Goal: Task Accomplishment & Management: Complete application form

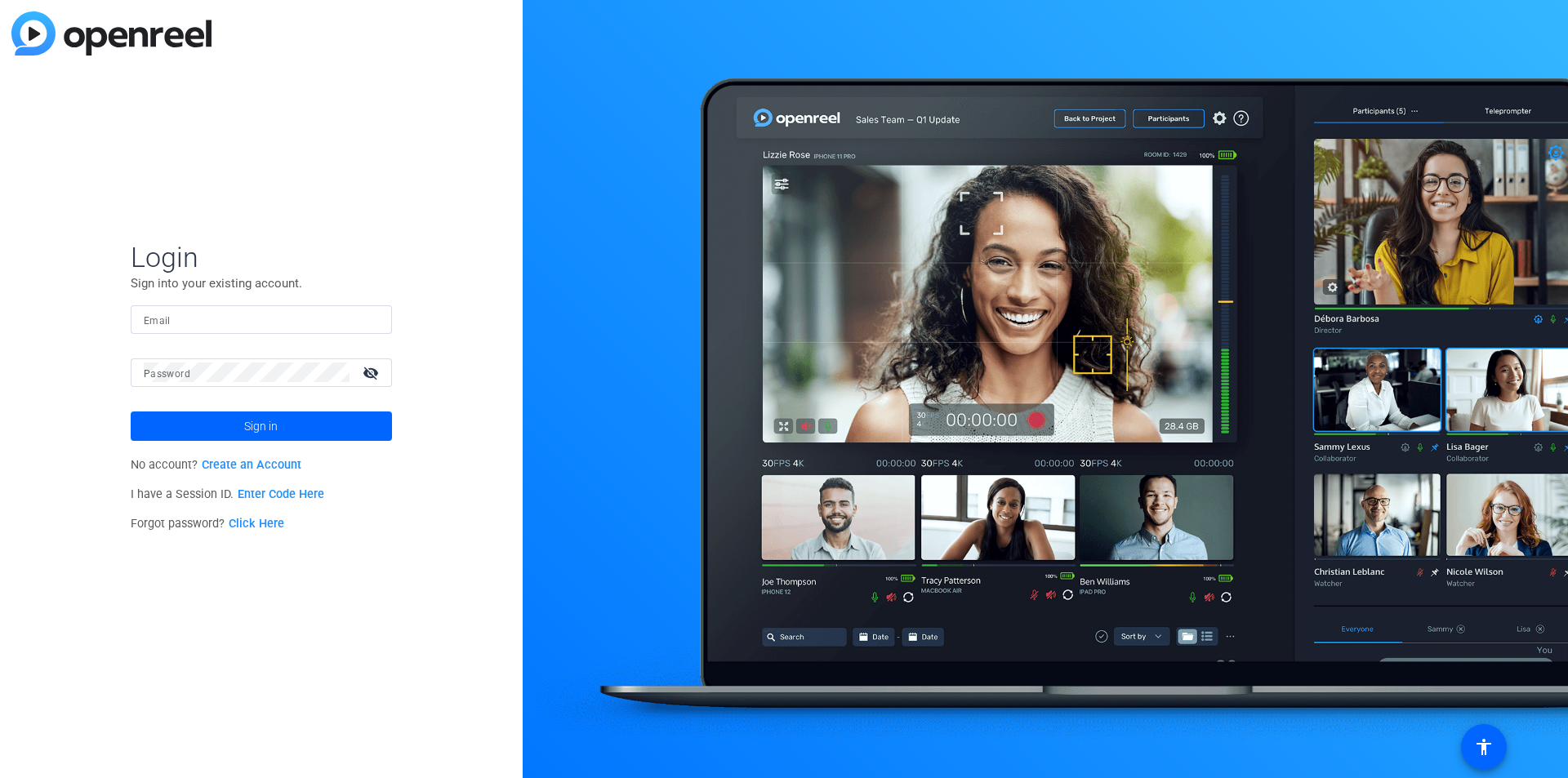
click at [278, 491] on link "Enter Code Here" at bounding box center [281, 494] width 86 height 14
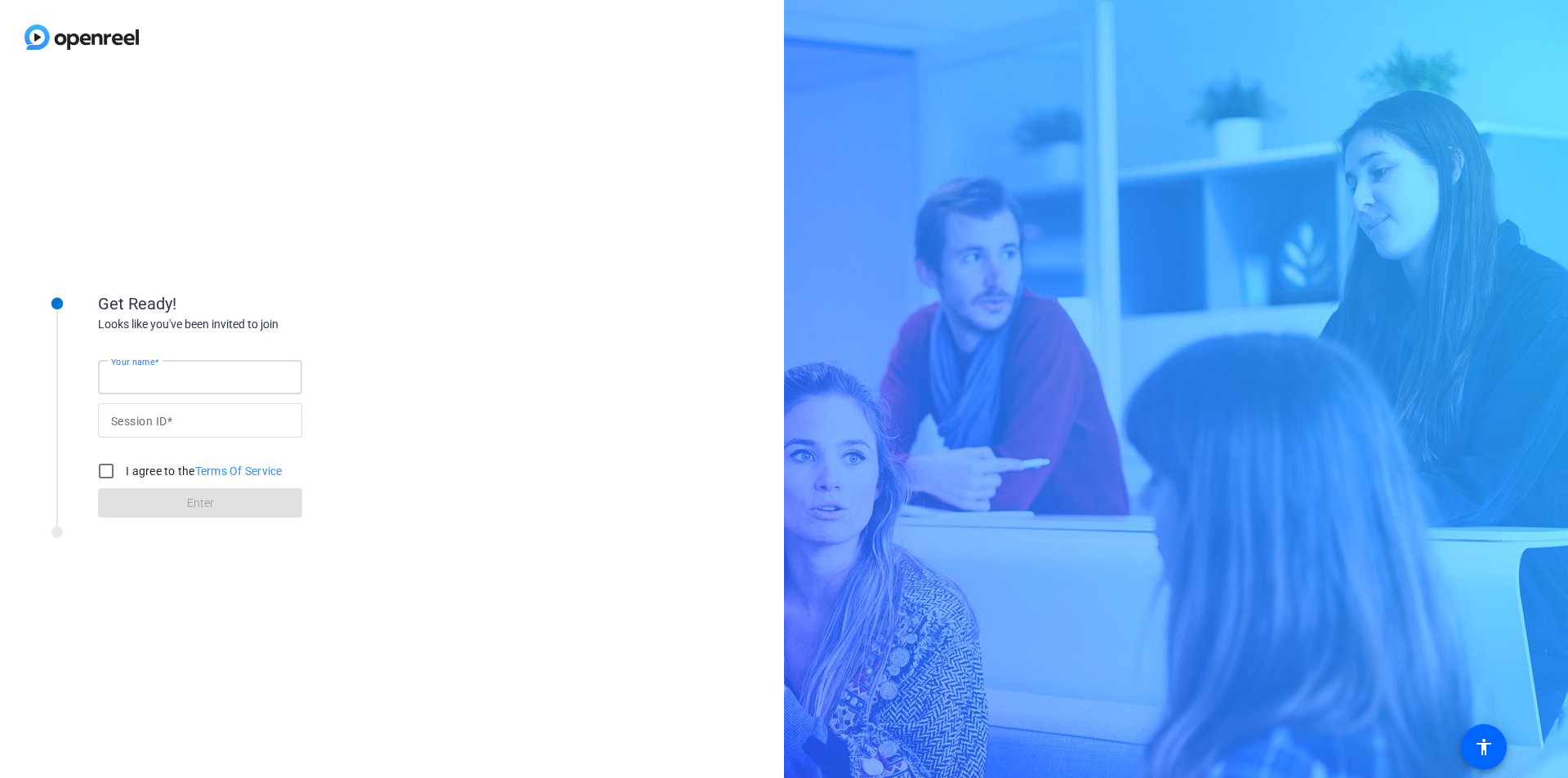
click at [205, 375] on input "Your name" at bounding box center [200, 377] width 178 height 20
drag, startPoint x: 206, startPoint y: 377, endPoint x: 51, endPoint y: 370, distance: 155.2
click at [51, 370] on div "Get Ready! Looks like you've been invited to join Your name [PERSON_NAME] Sessi…" at bounding box center [221, 395] width 409 height 265
type input "[PERSON_NAME]"
paste input "5shj"
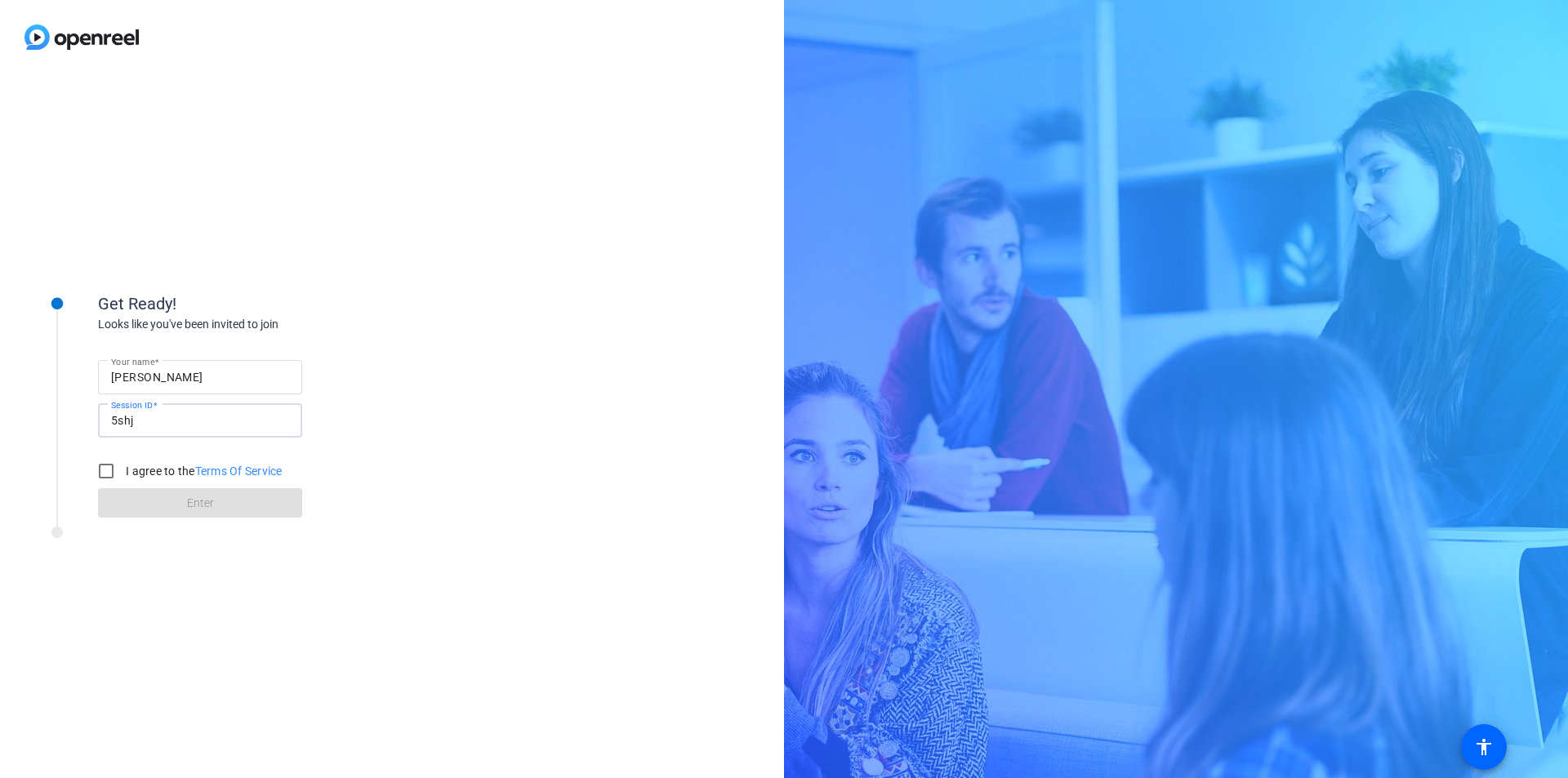
type input "5shj"
click at [178, 466] on label "I agree to the Terms Of Service" at bounding box center [202, 471] width 160 height 17
click at [122, 466] on input "I agree to the Terms Of Service" at bounding box center [105, 471] width 32 height 32
checkbox input "true"
click at [194, 497] on span "Enter" at bounding box center [200, 503] width 27 height 17
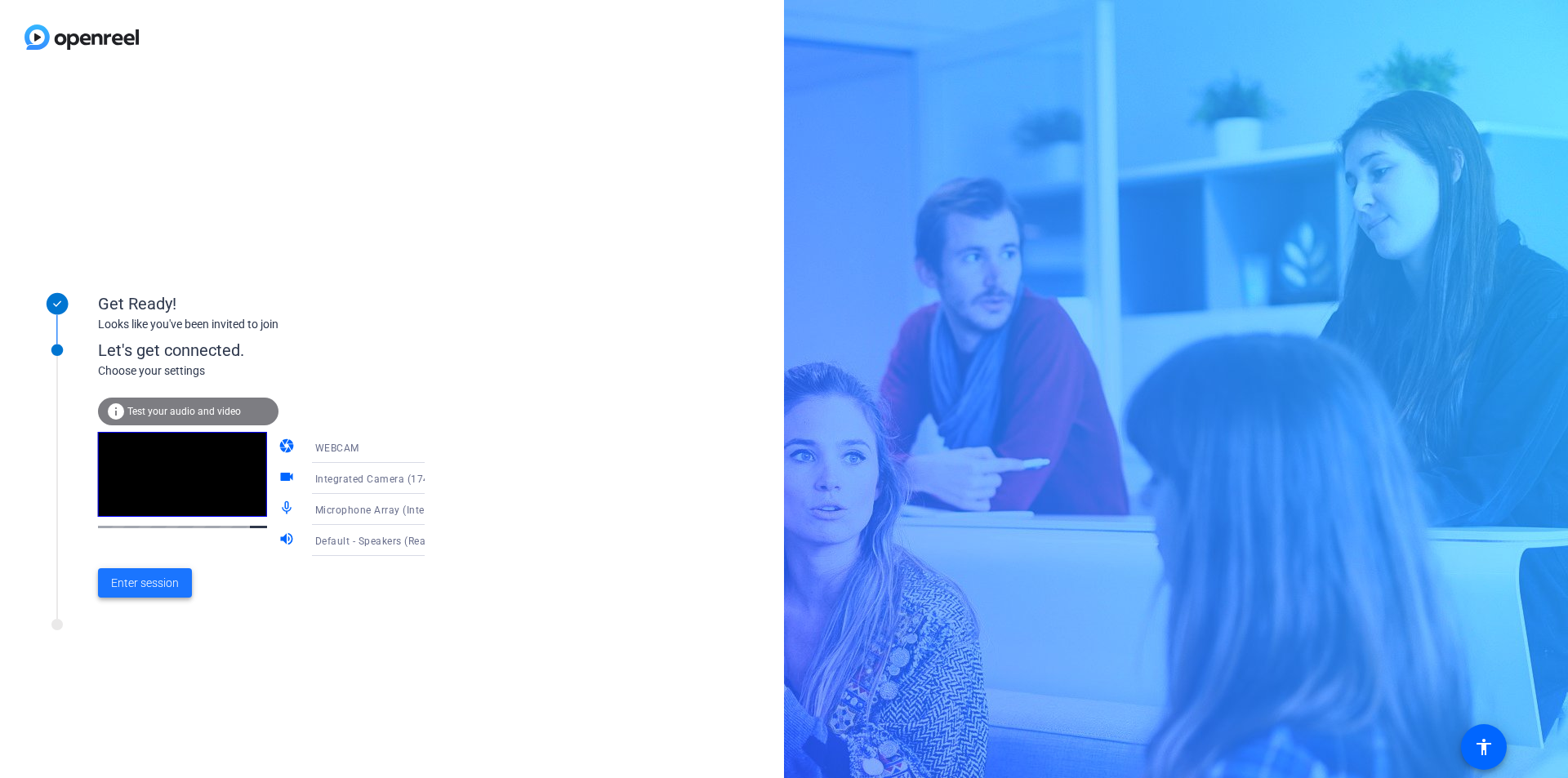
click at [150, 588] on span "Enter session" at bounding box center [145, 583] width 68 height 17
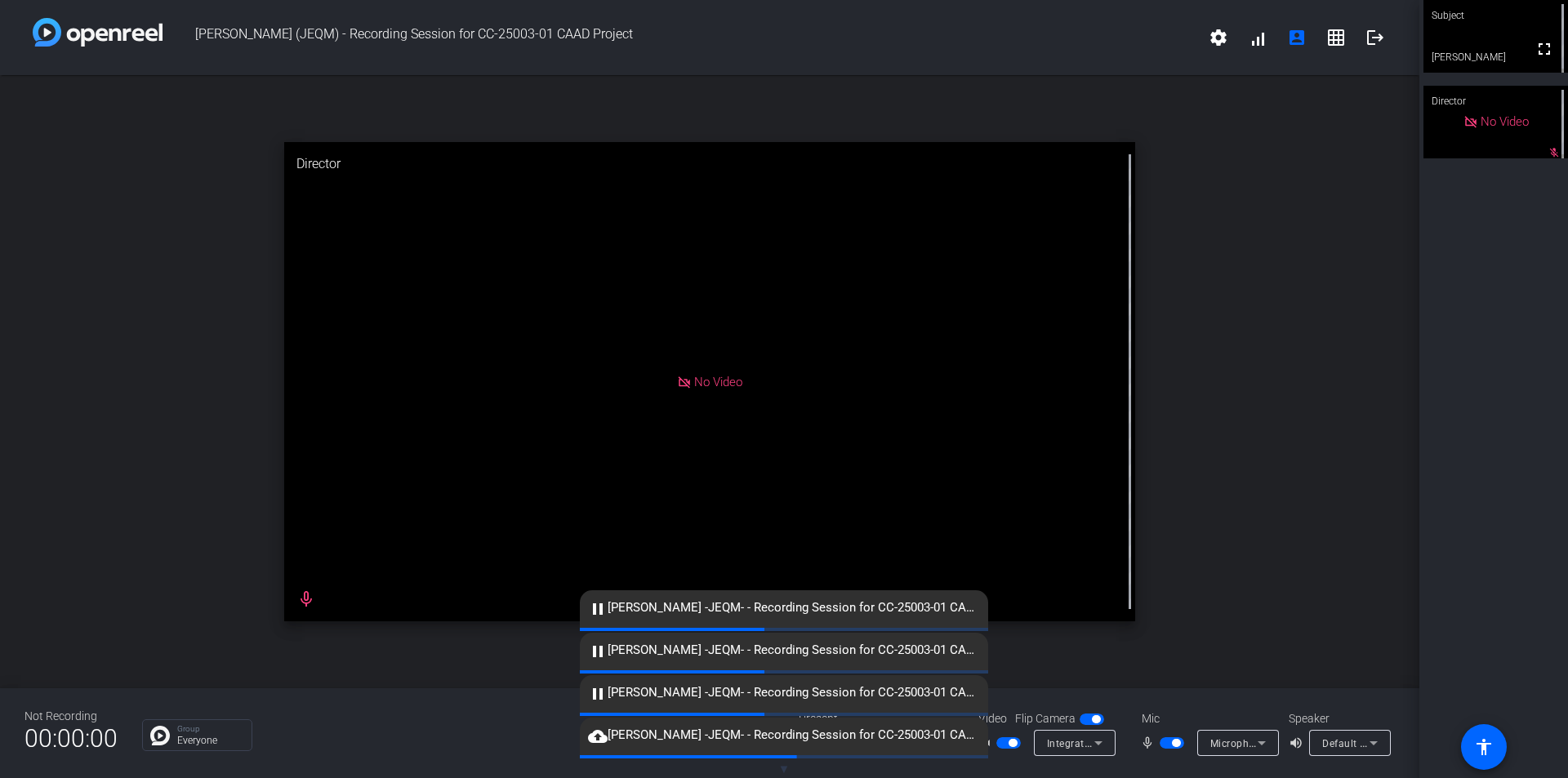
click at [1003, 747] on span "button" at bounding box center [1007, 743] width 24 height 12
click at [1179, 746] on span "button" at bounding box center [1176, 743] width 8 height 8
